Goal: Navigation & Orientation: Find specific page/section

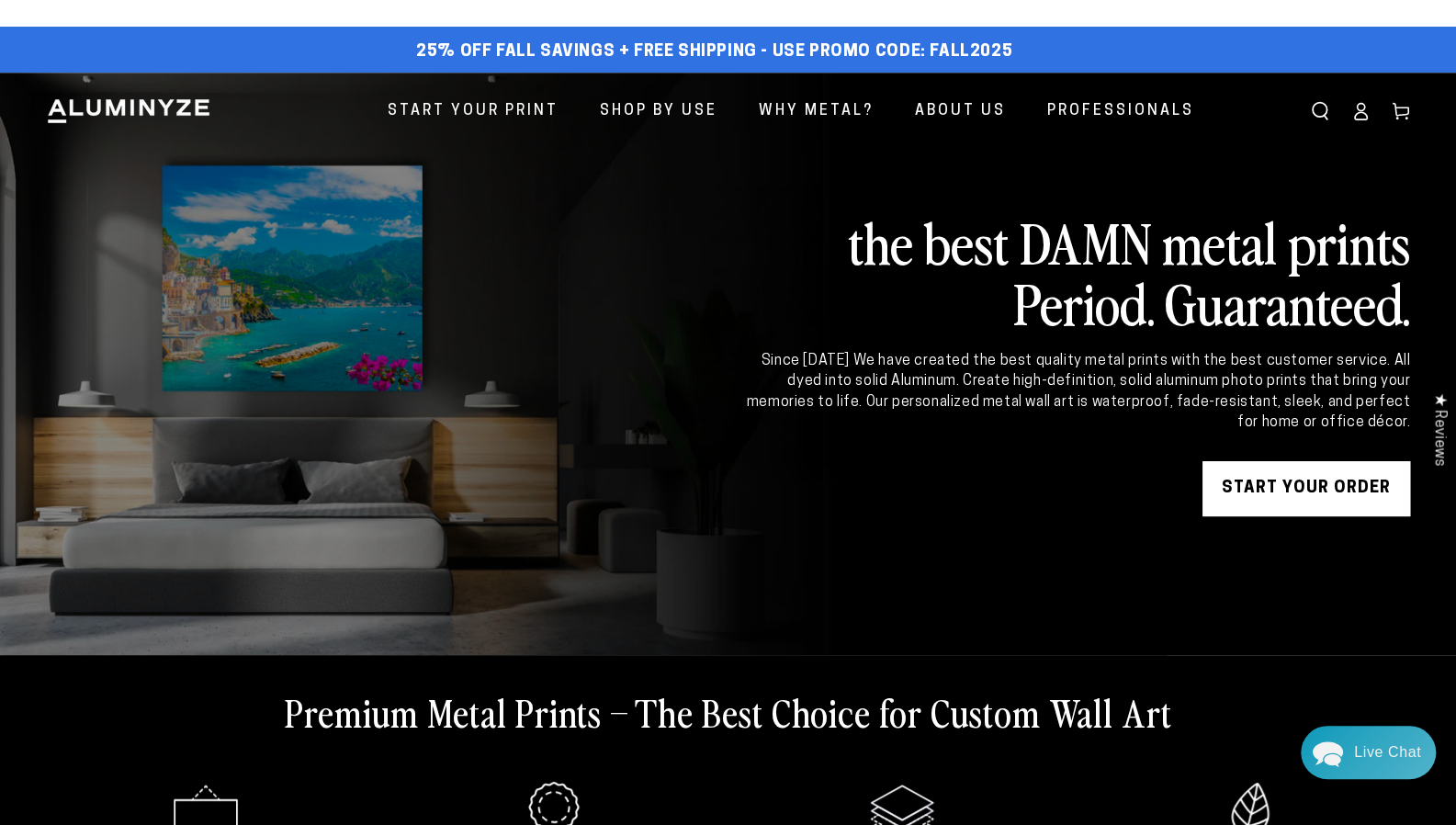
click at [1353, 113] on icon at bounding box center [1359, 111] width 18 height 18
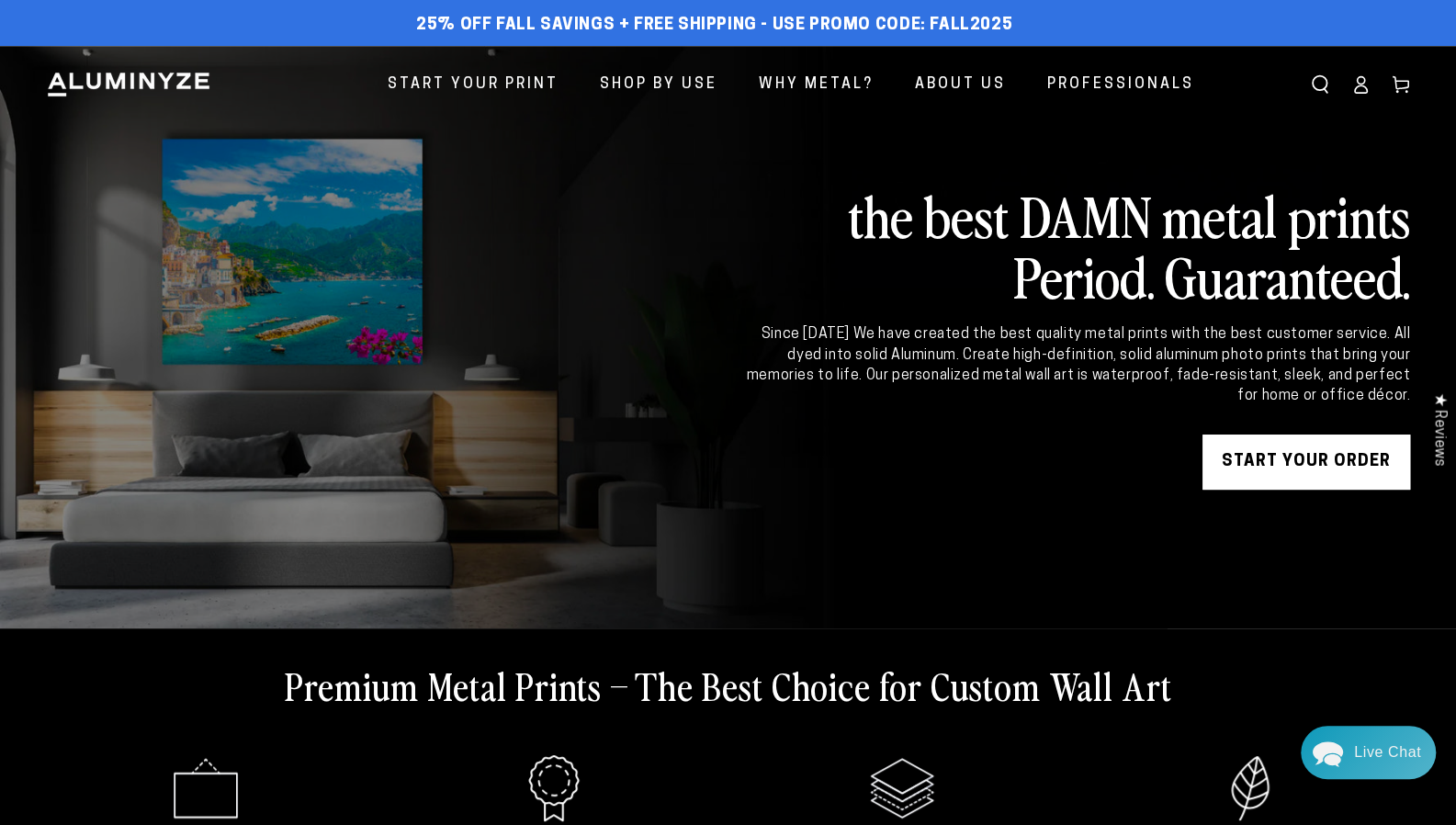
click at [1359, 101] on link "Account" at bounding box center [1359, 84] width 41 height 41
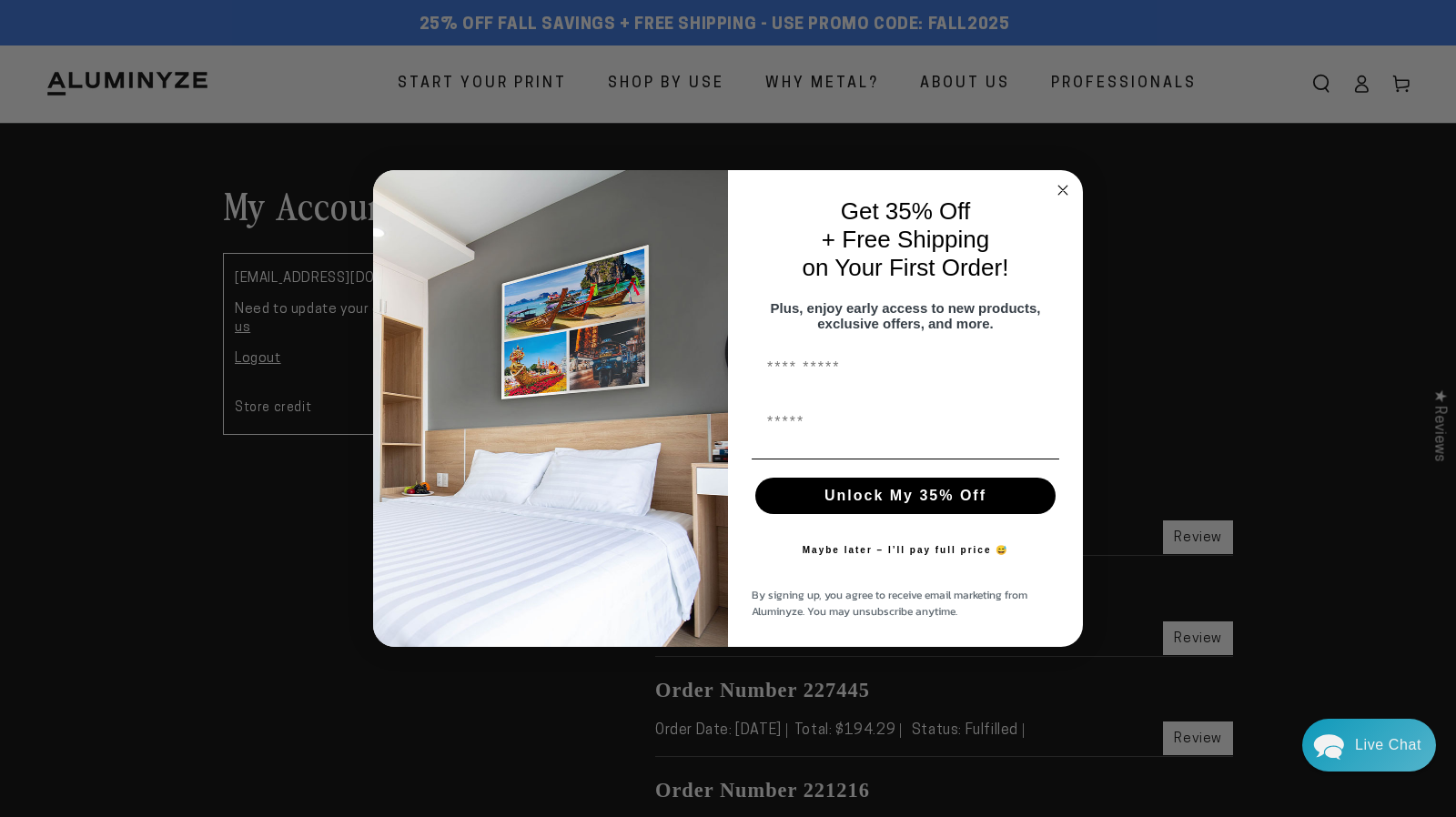
click at [1062, 186] on icon "Close dialog" at bounding box center [1063, 191] width 9 height 9
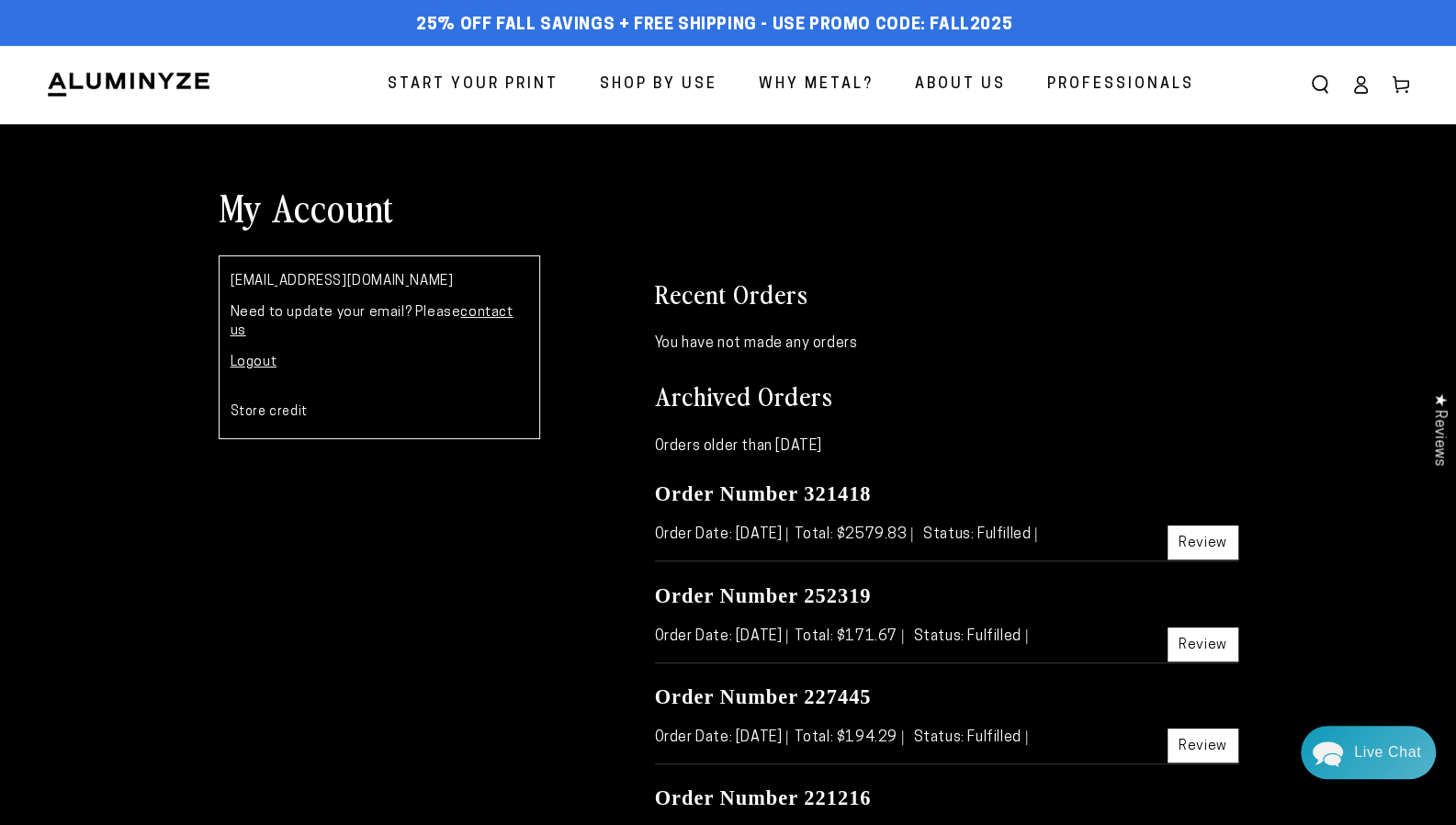
click at [1207, 543] on link "Review" at bounding box center [1202, 542] width 71 height 34
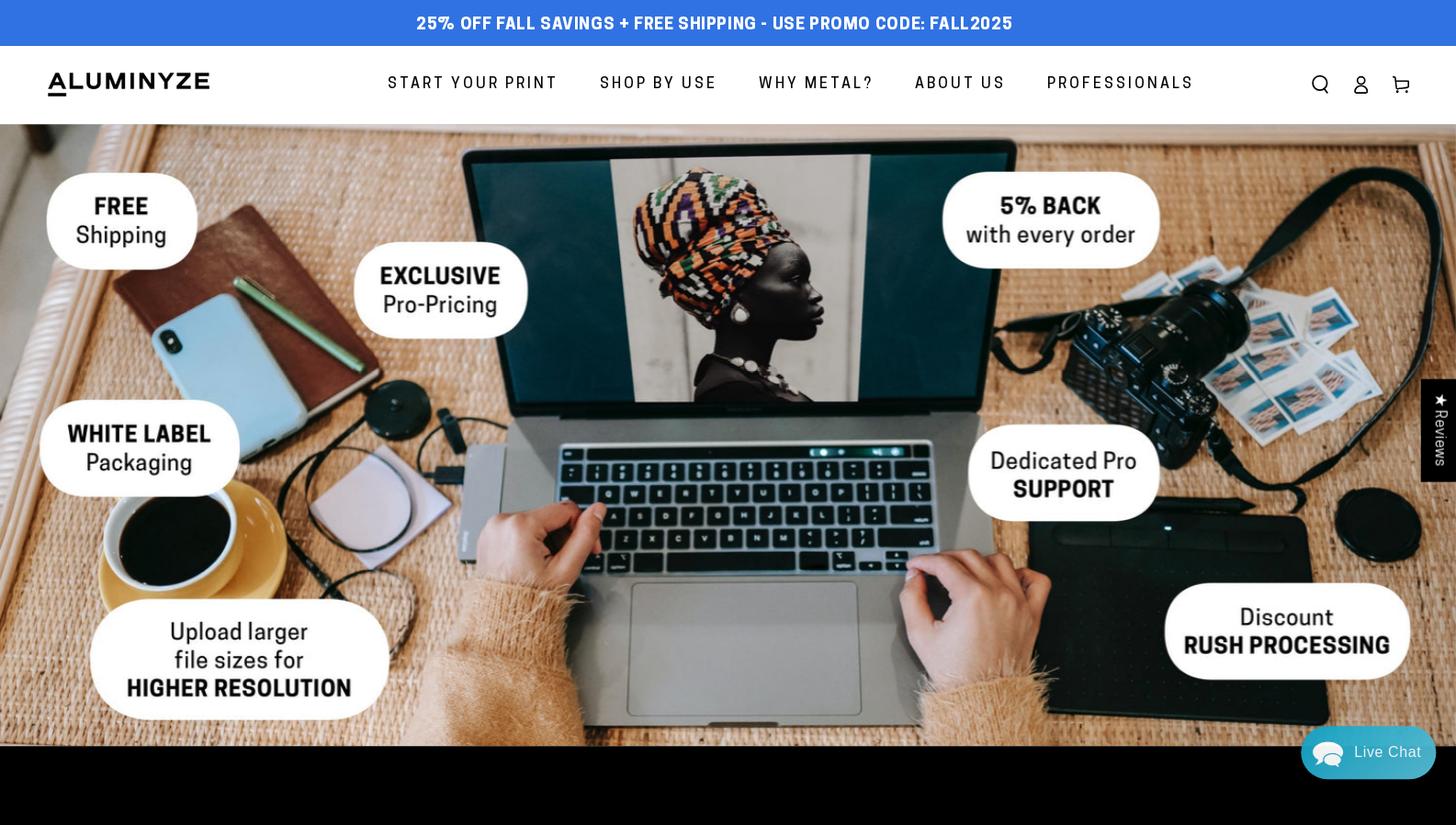
click at [1361, 101] on link "Account" at bounding box center [1359, 84] width 41 height 41
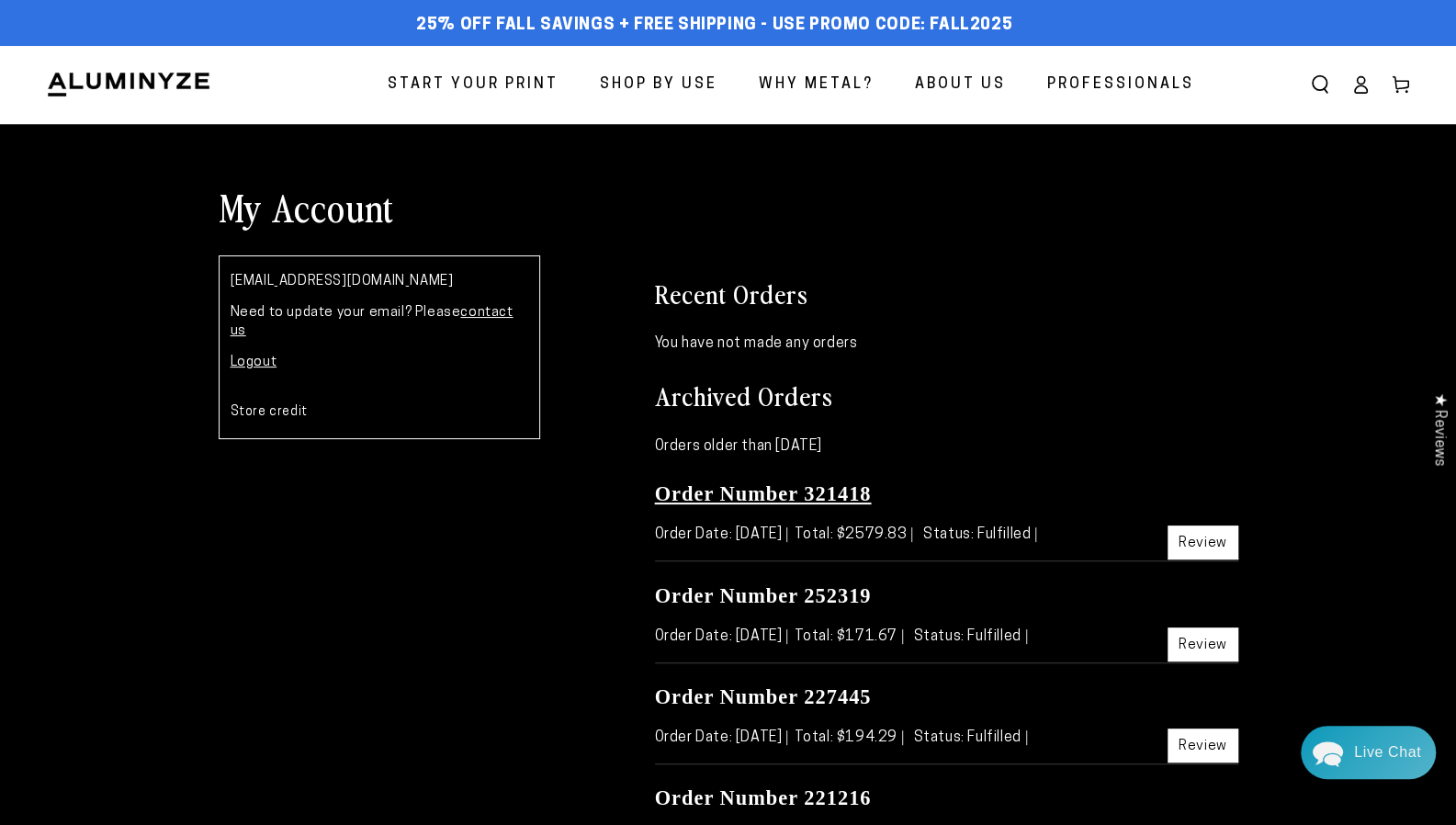
click at [808, 493] on link "Order Number 321418" at bounding box center [763, 494] width 217 height 23
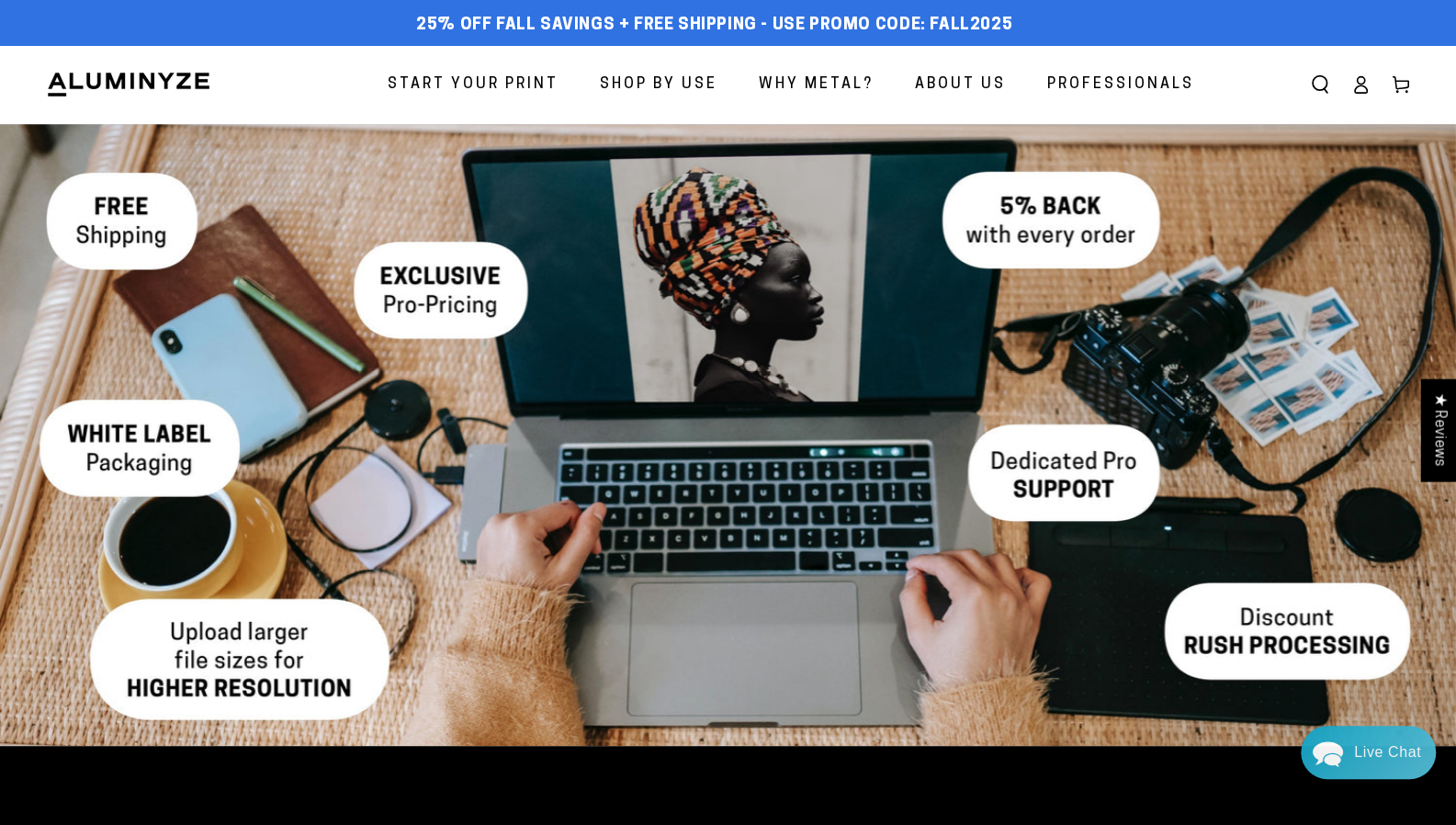
click at [1365, 85] on icon at bounding box center [1359, 83] width 18 height 18
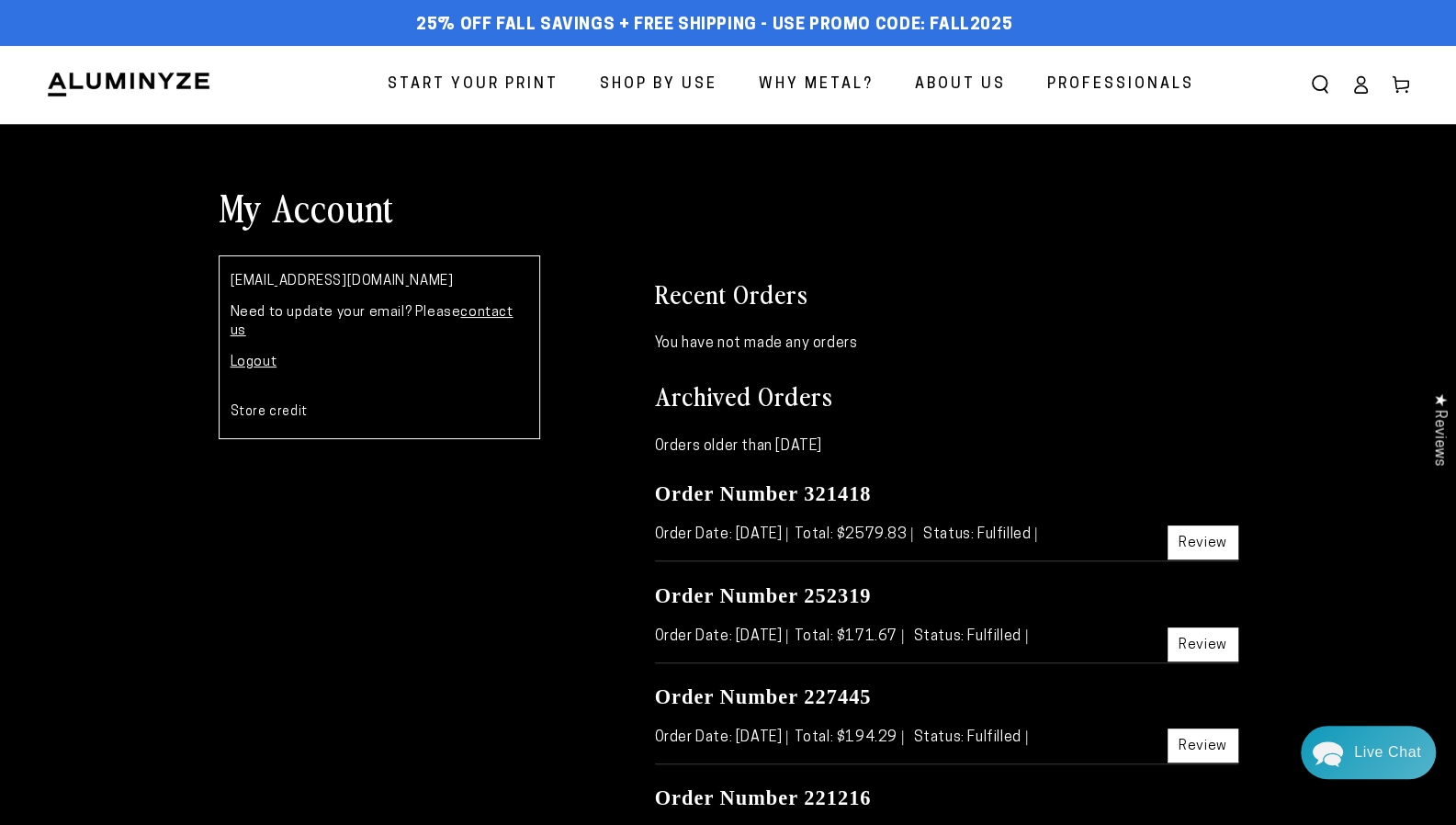
click at [1198, 536] on link "Review" at bounding box center [1202, 542] width 71 height 34
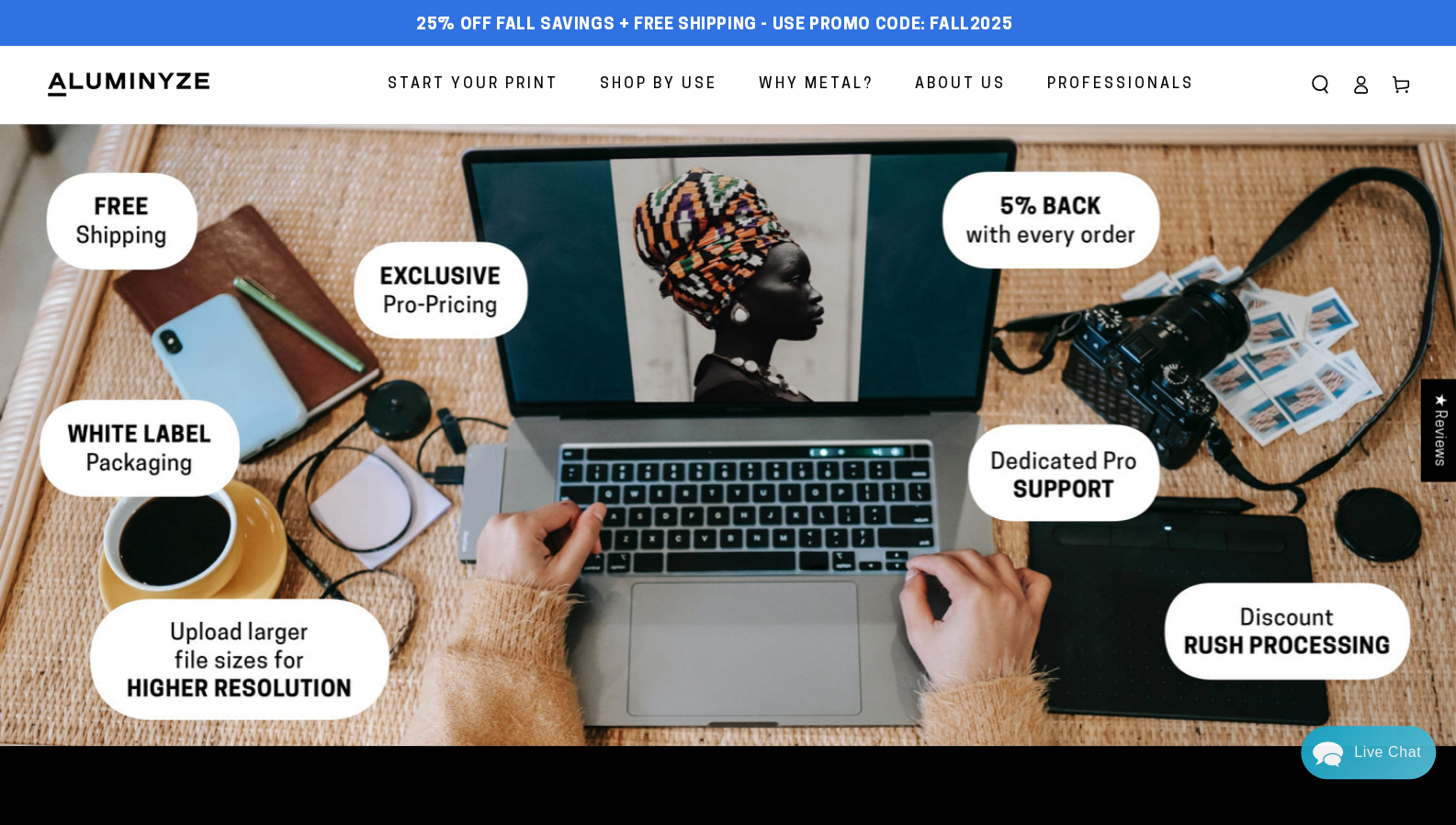
click at [494, 97] on span "Start Your Print" at bounding box center [473, 85] width 171 height 27
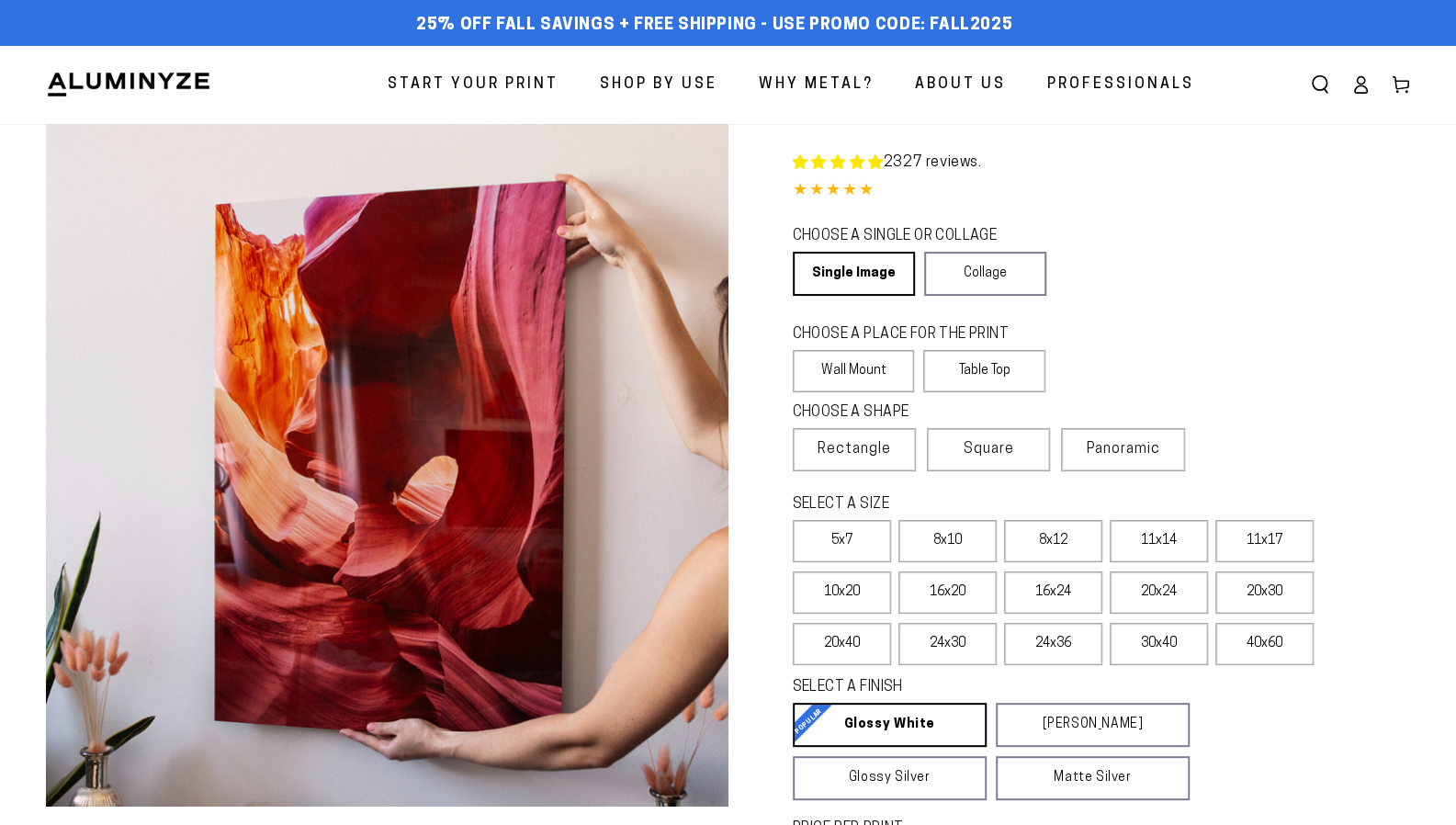
select select "**********"
click at [1364, 93] on icon at bounding box center [1359, 83] width 18 height 18
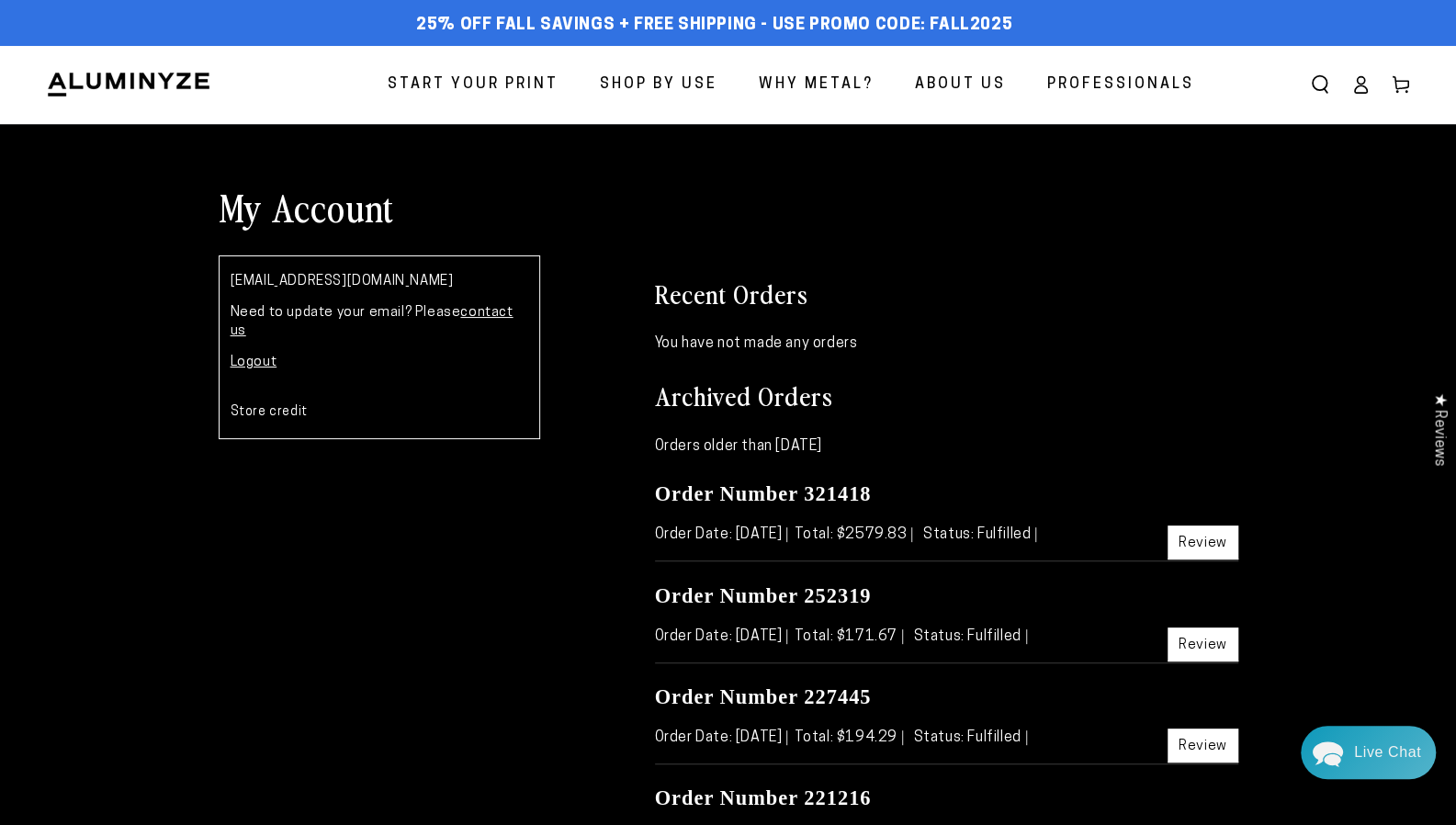
click at [509, 315] on link "contact us" at bounding box center [372, 322] width 282 height 32
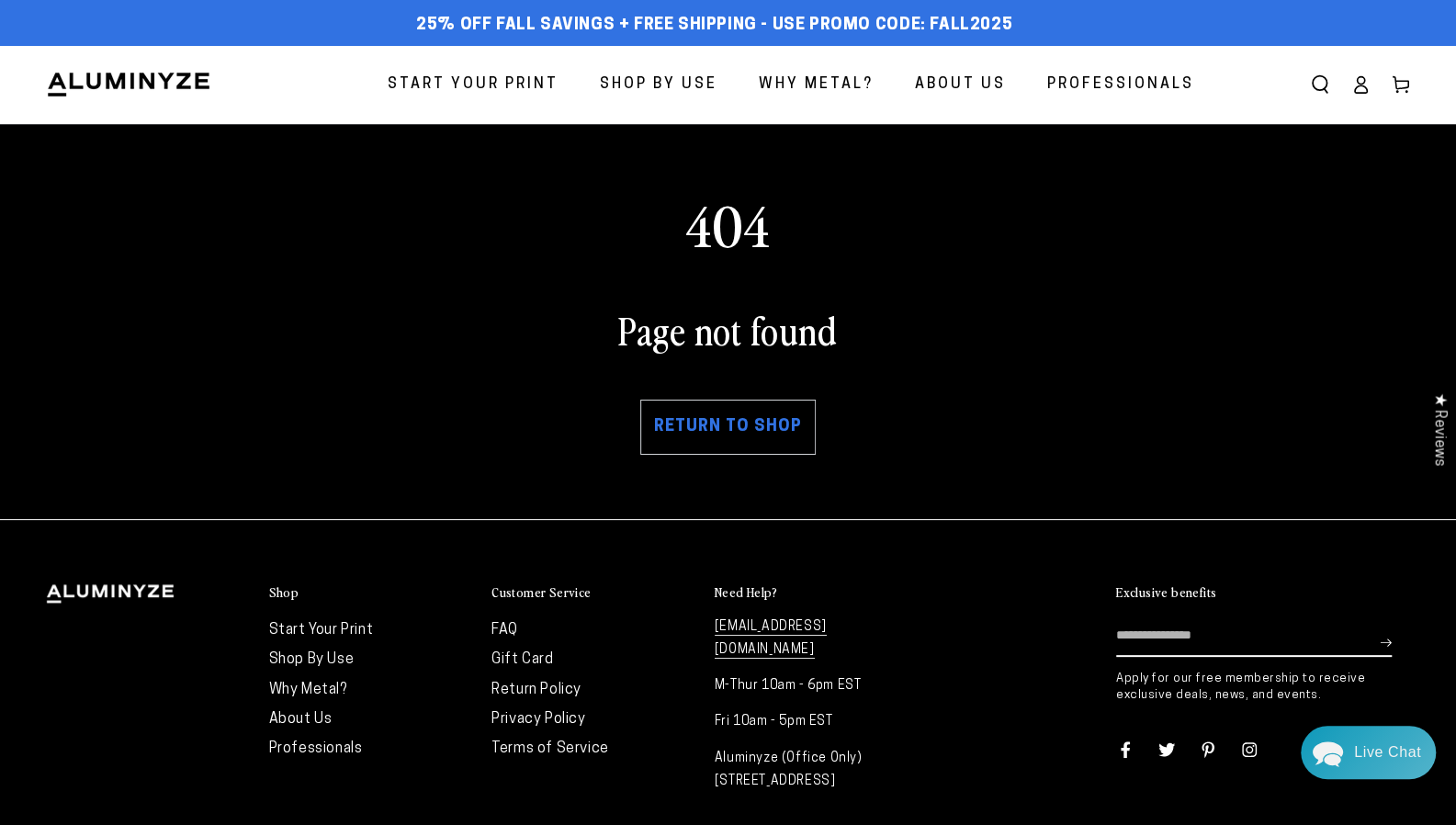
click at [751, 444] on link "Return to shop" at bounding box center [727, 427] width 175 height 55
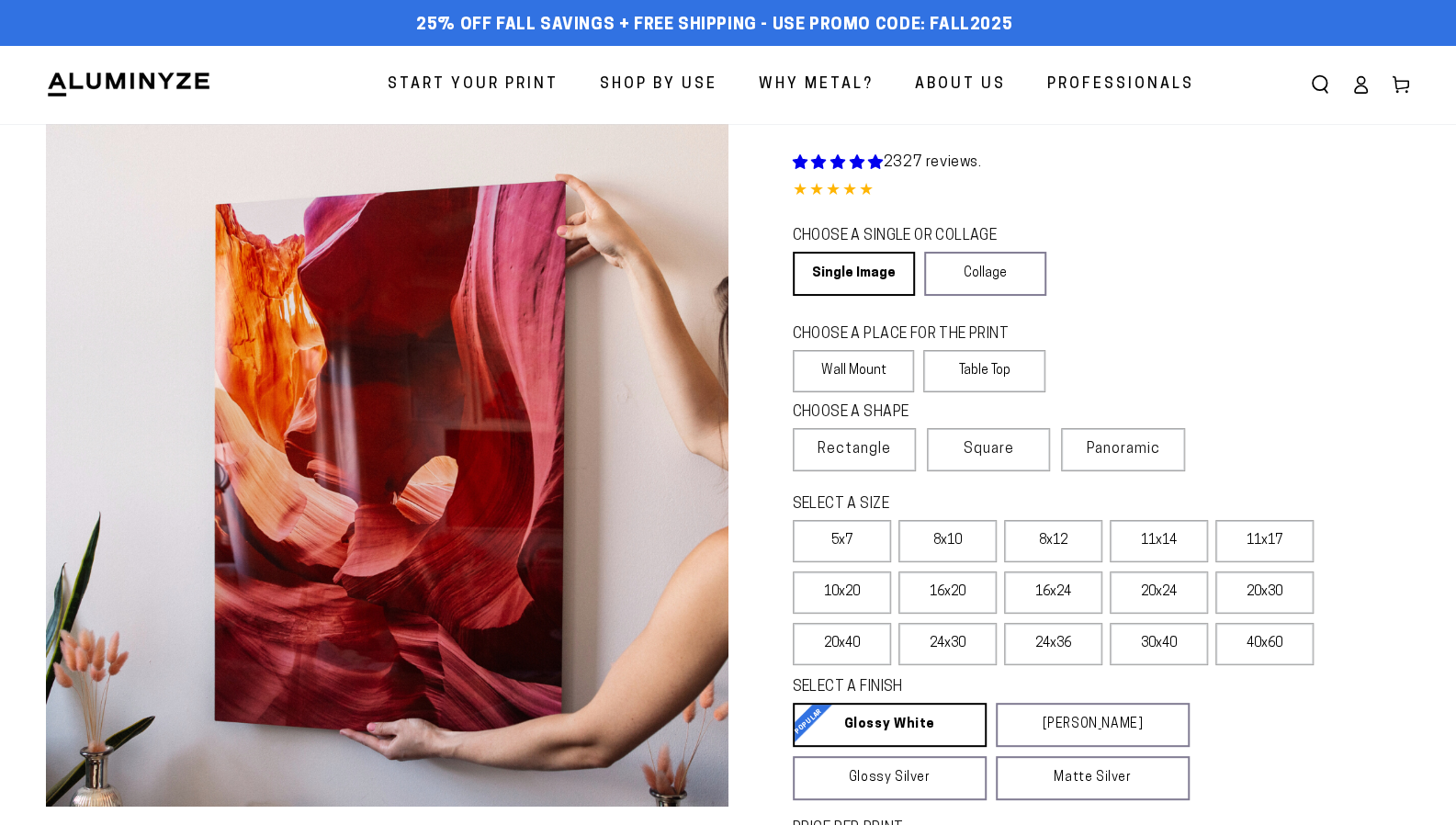
select select "**********"
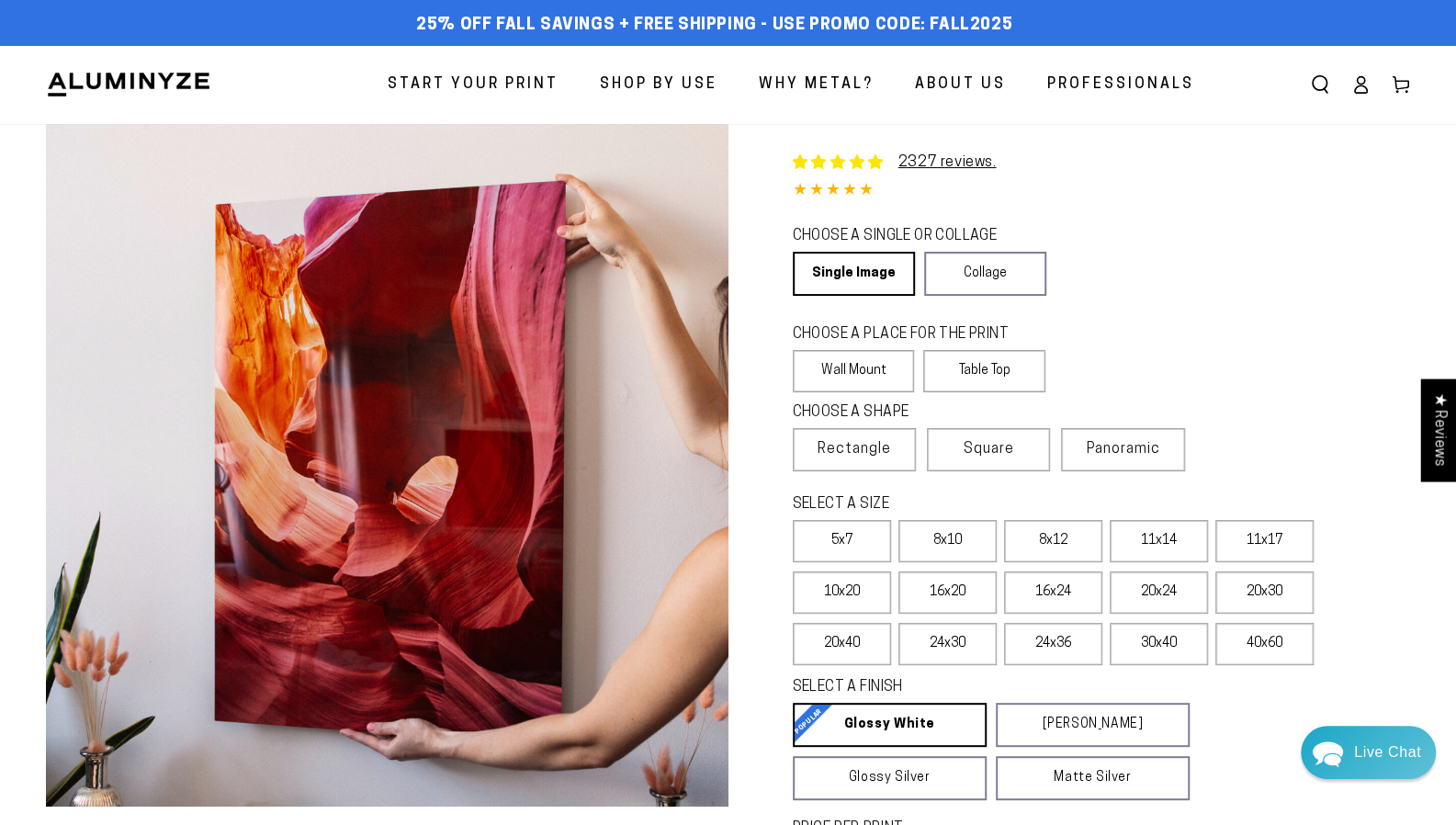
click at [1115, 77] on span "Professionals" at bounding box center [1119, 85] width 147 height 27
